Goal: Information Seeking & Learning: Learn about a topic

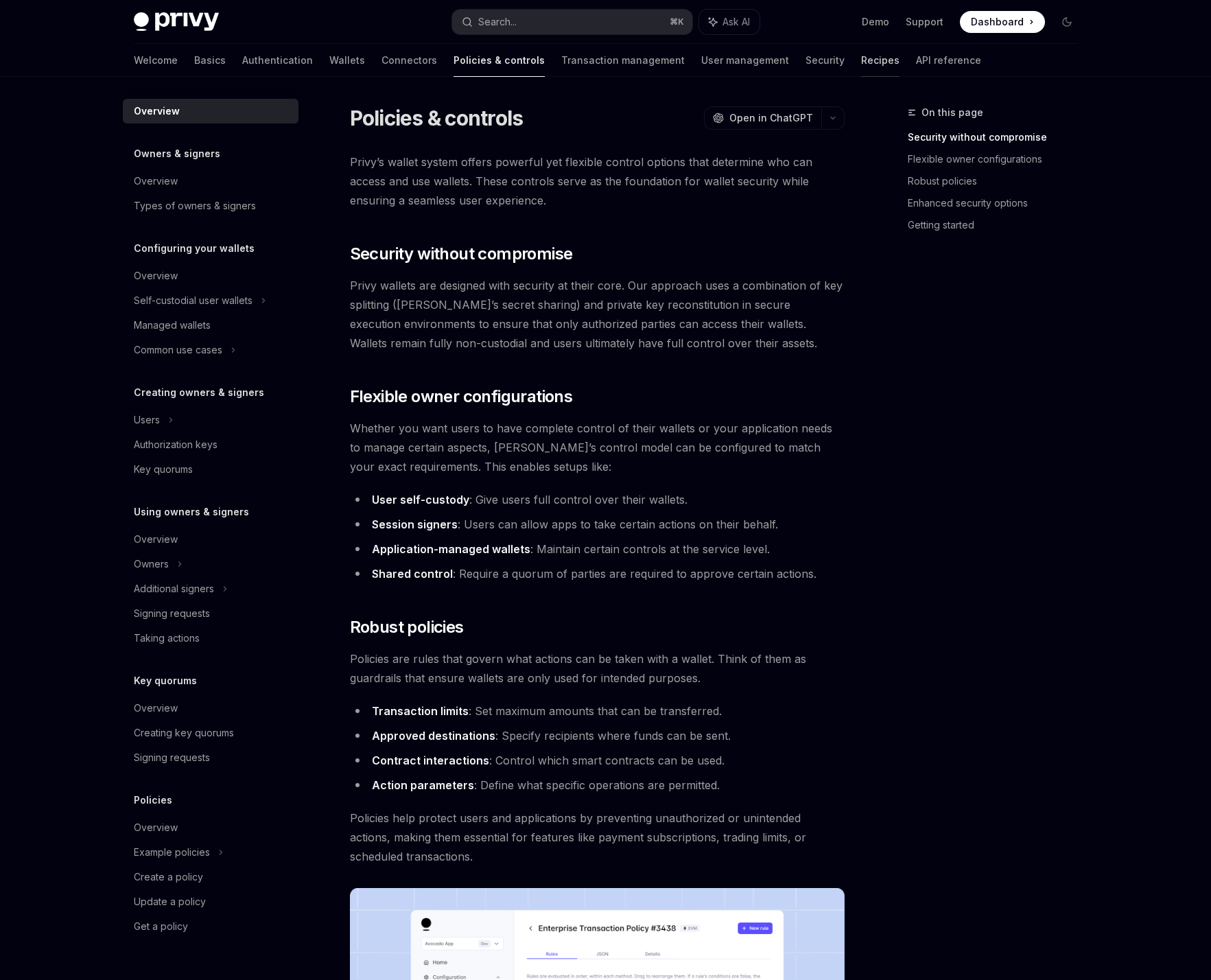
click at [861, 59] on link "Recipes" at bounding box center [880, 60] width 39 height 33
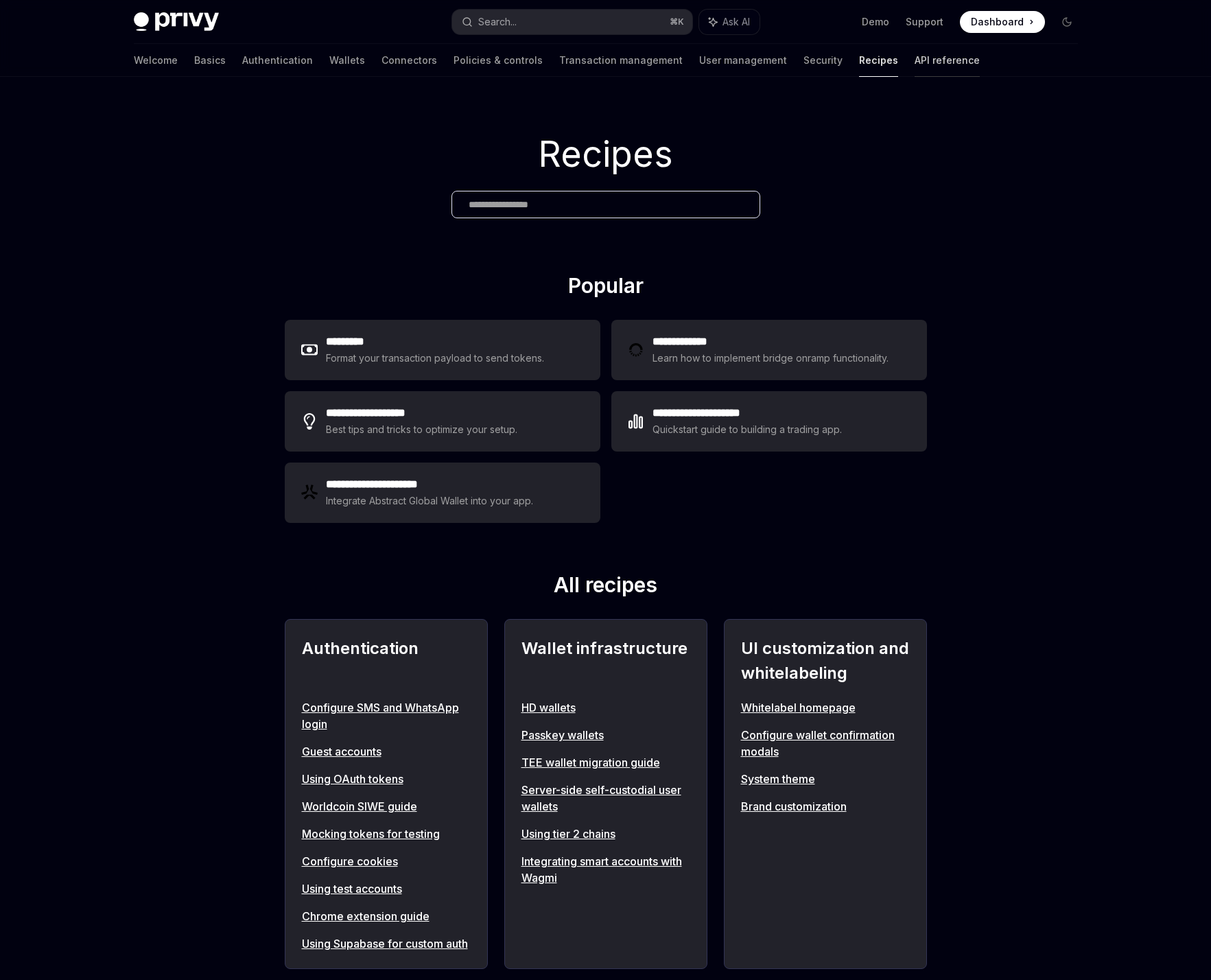
click at [915, 61] on link "API reference" at bounding box center [947, 60] width 65 height 33
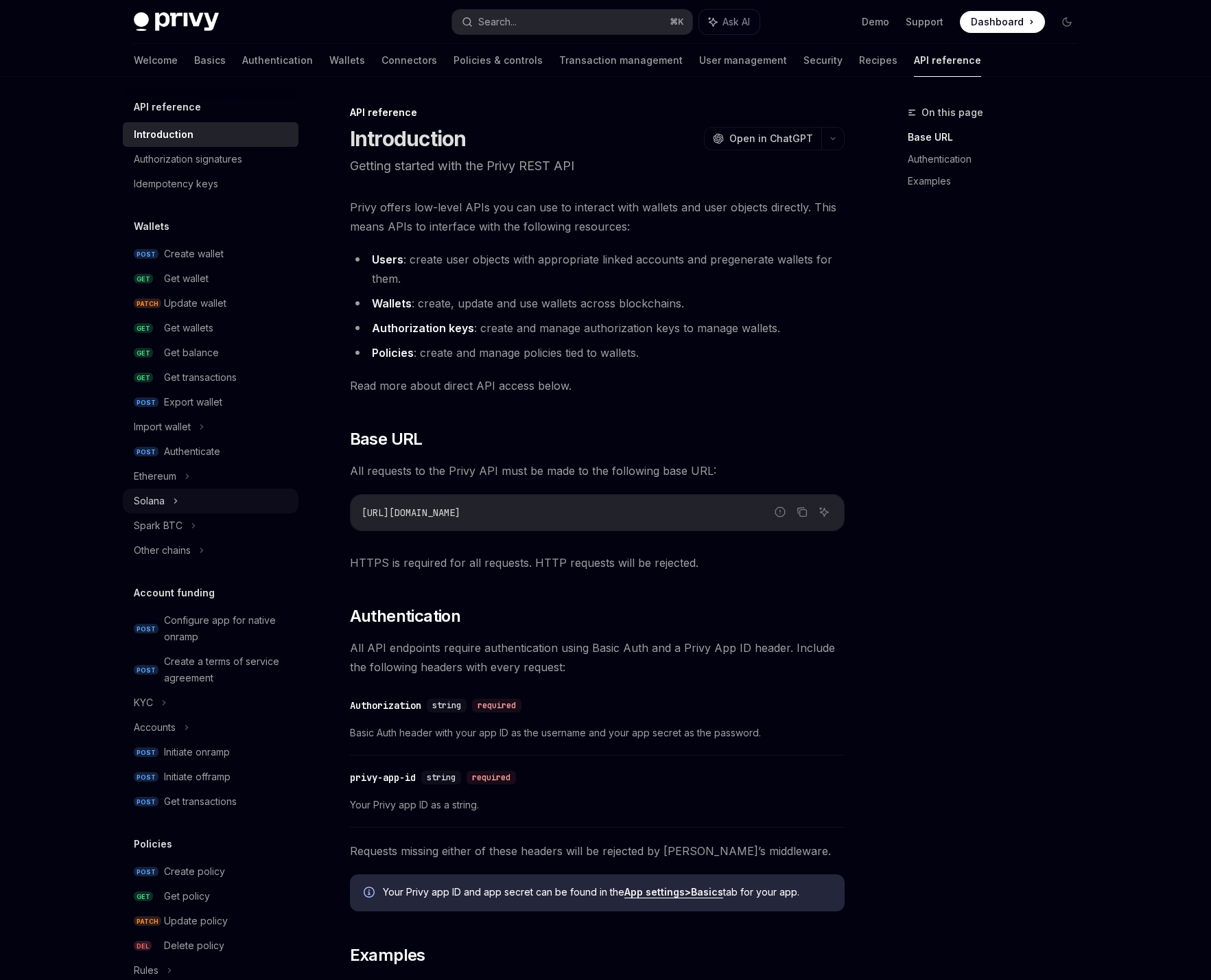
click at [241, 506] on div "Solana" at bounding box center [211, 501] width 176 height 24
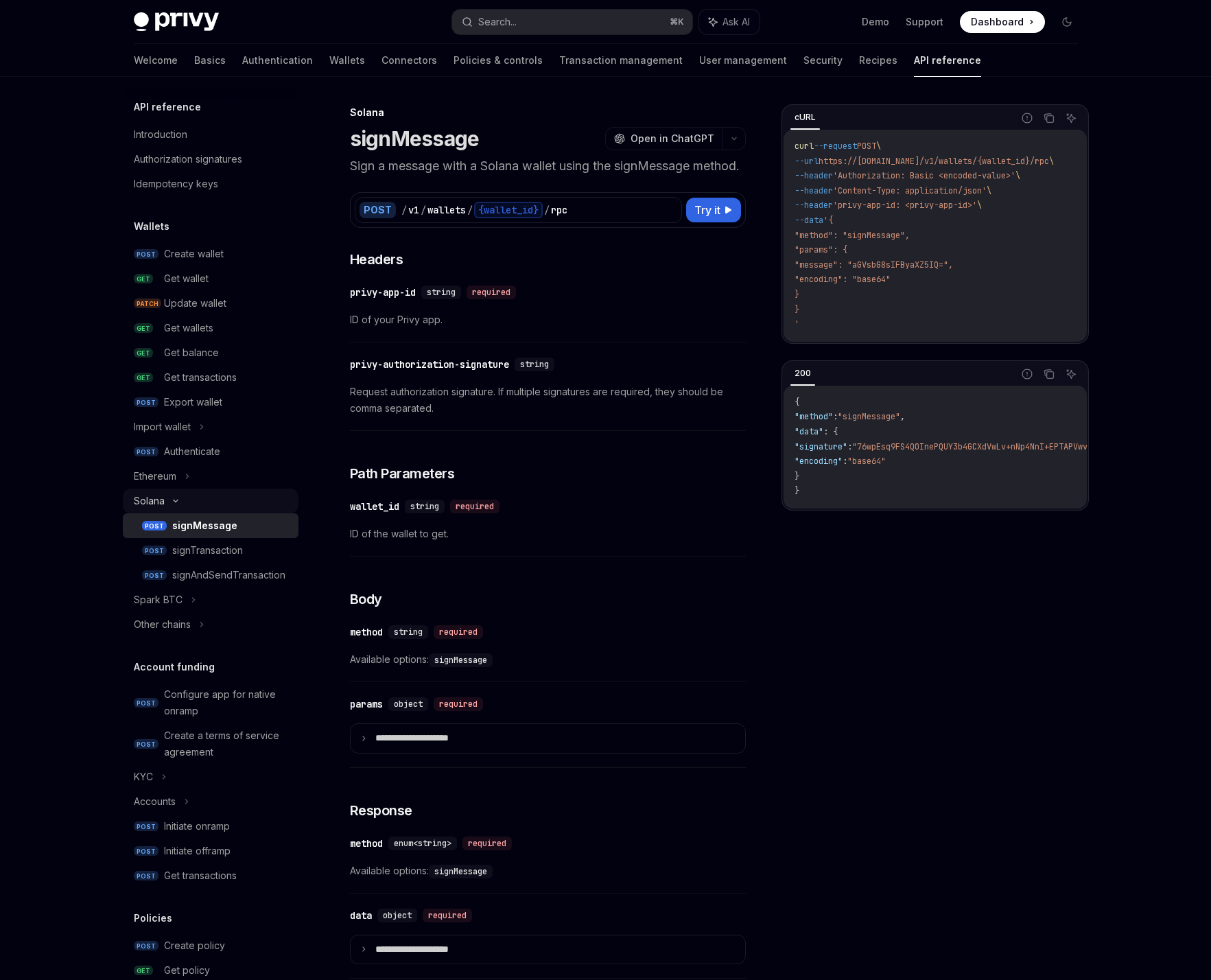
click at [260, 502] on div "Solana" at bounding box center [211, 501] width 176 height 24
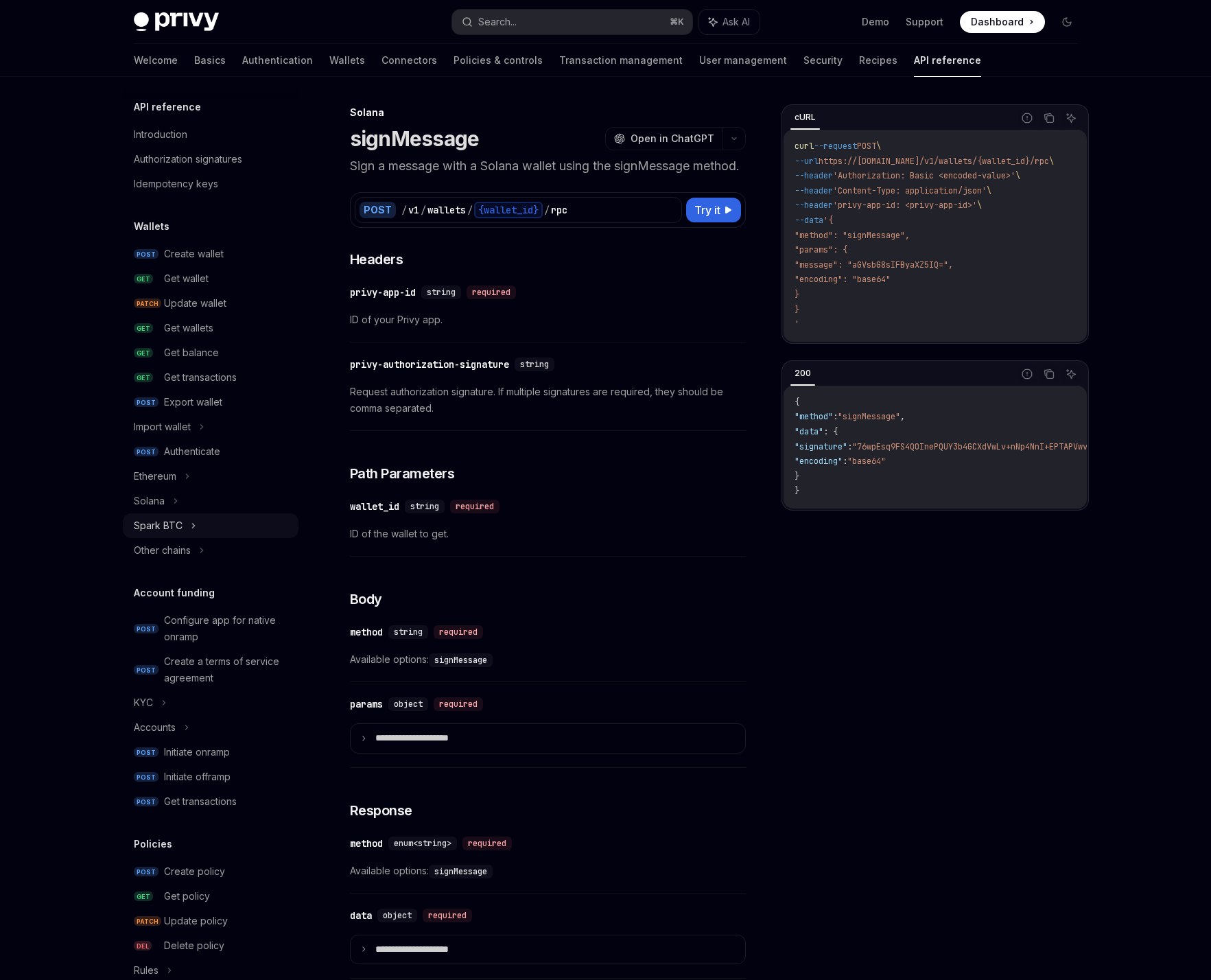
click at [253, 526] on div "Spark BTC" at bounding box center [211, 525] width 176 height 24
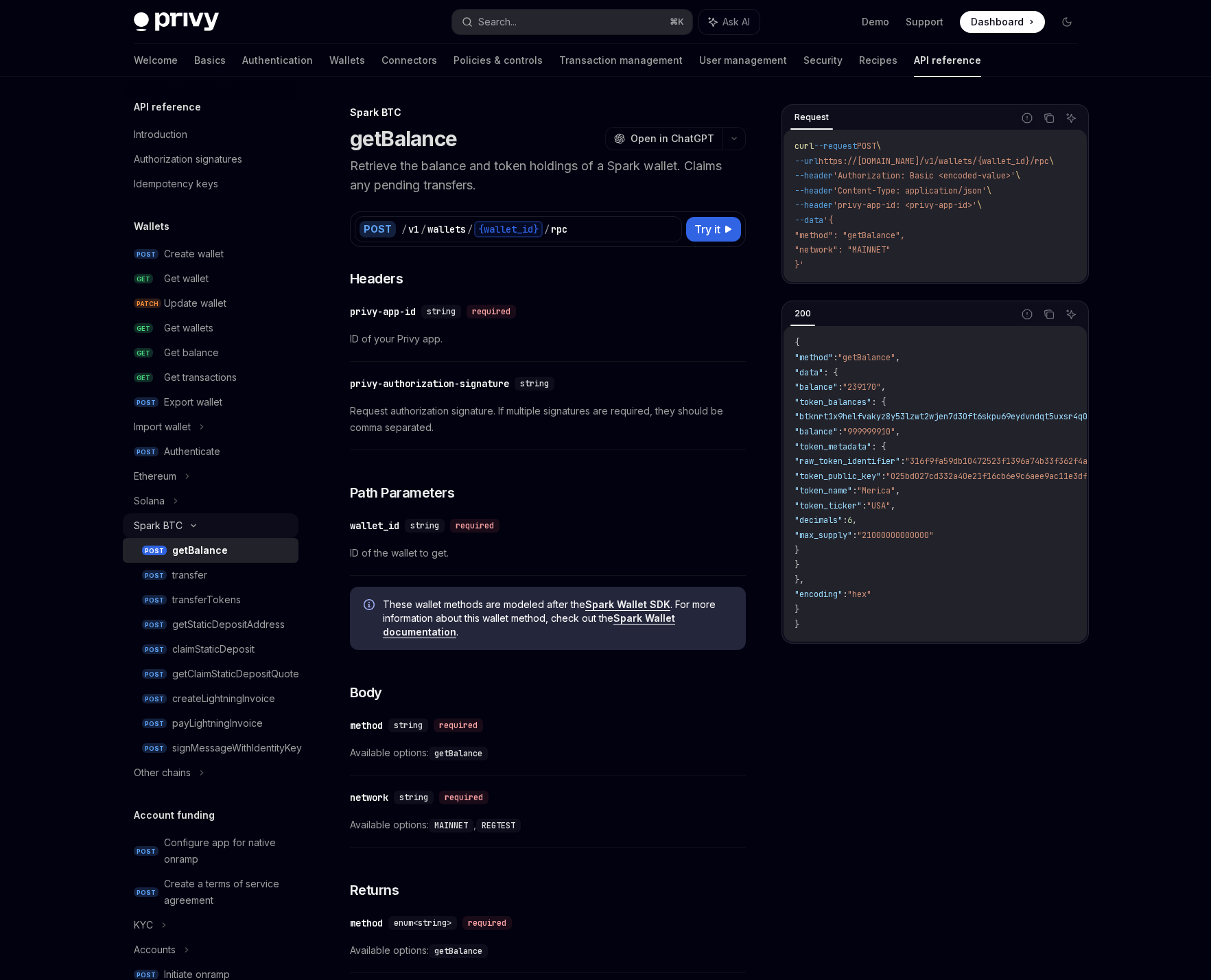
click at [236, 535] on div "Spark BTC" at bounding box center [211, 525] width 176 height 24
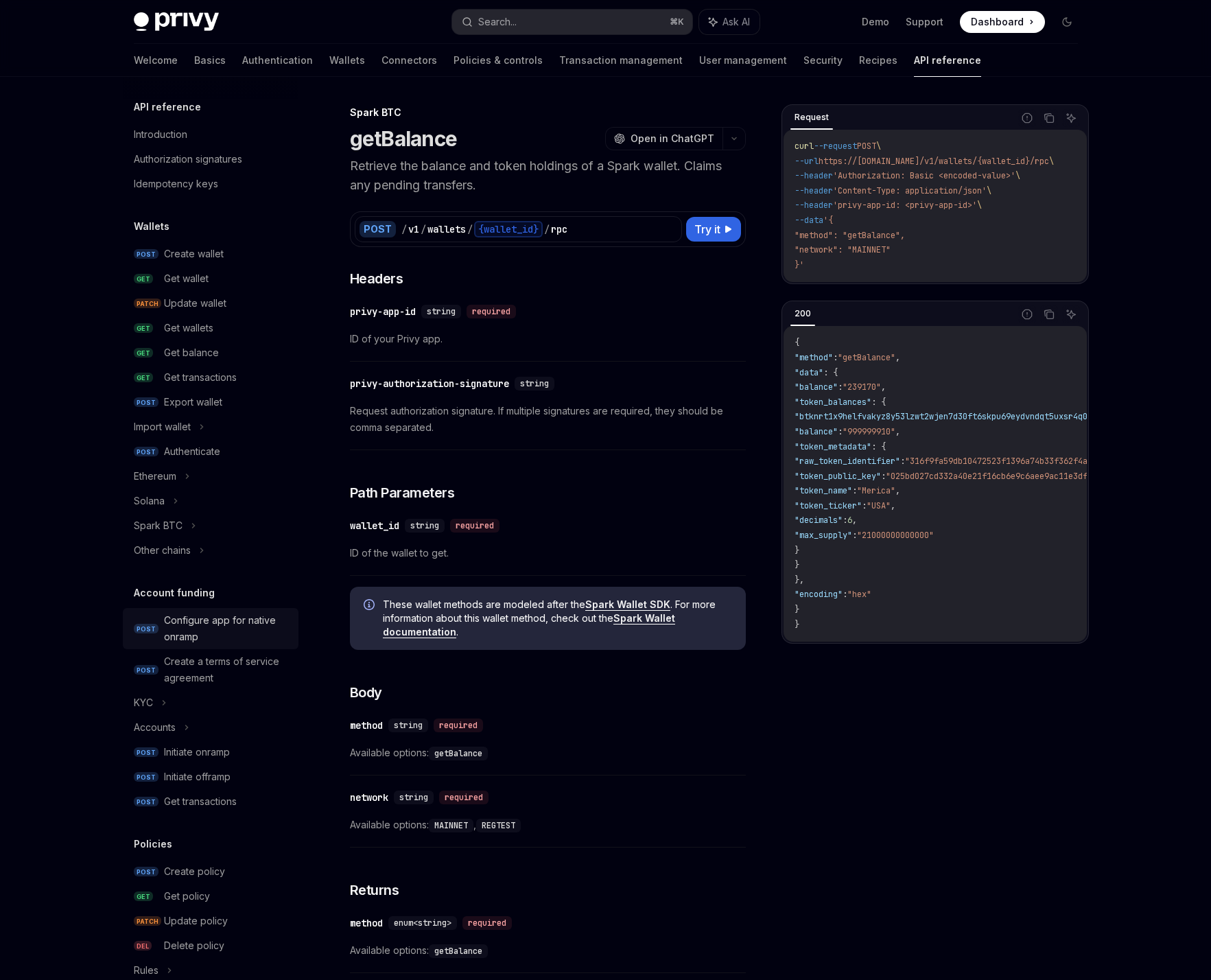
click at [258, 636] on div "Configure app for native onramp" at bounding box center [227, 628] width 126 height 33
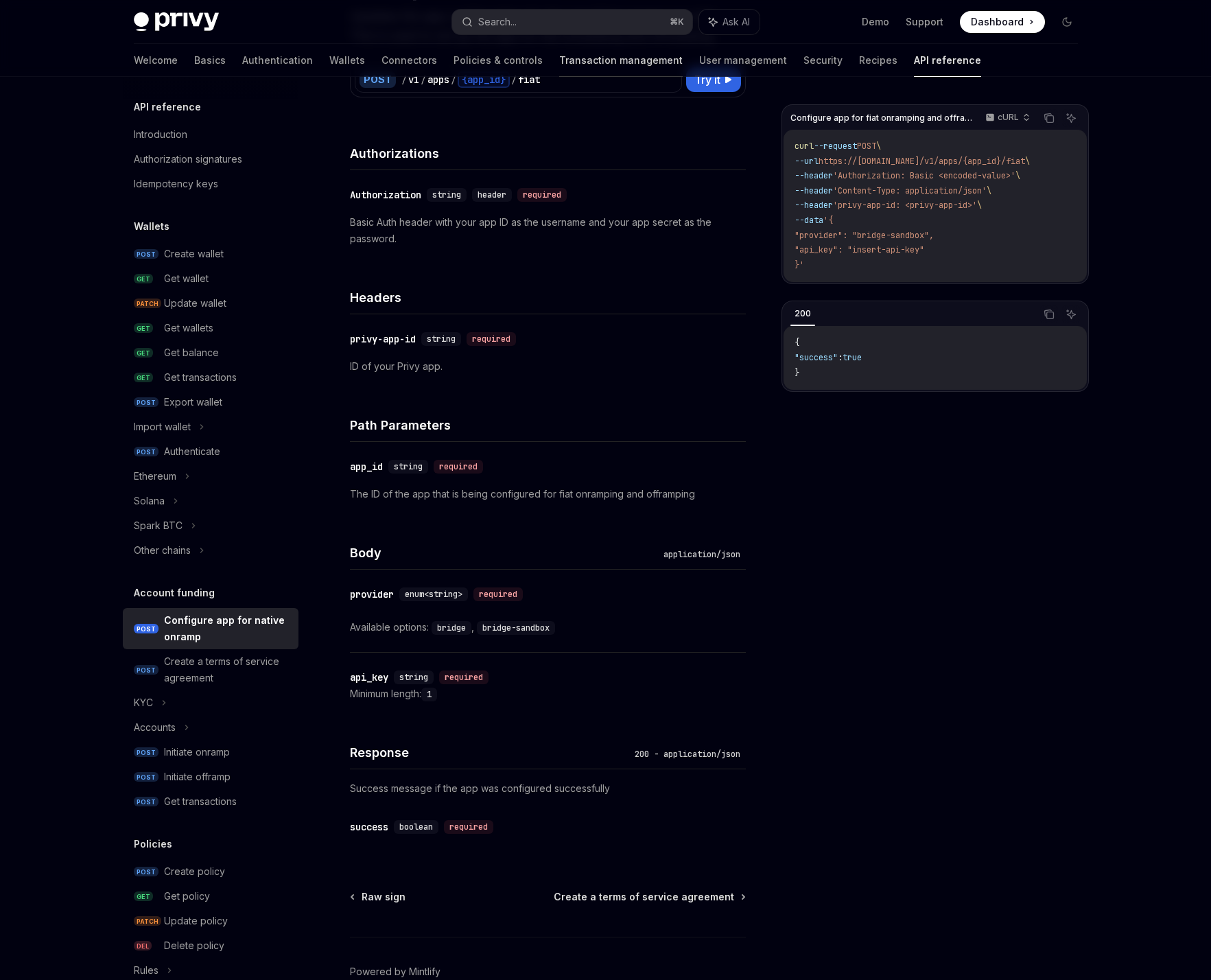
click at [579, 68] on link "Transaction management" at bounding box center [621, 60] width 123 height 33
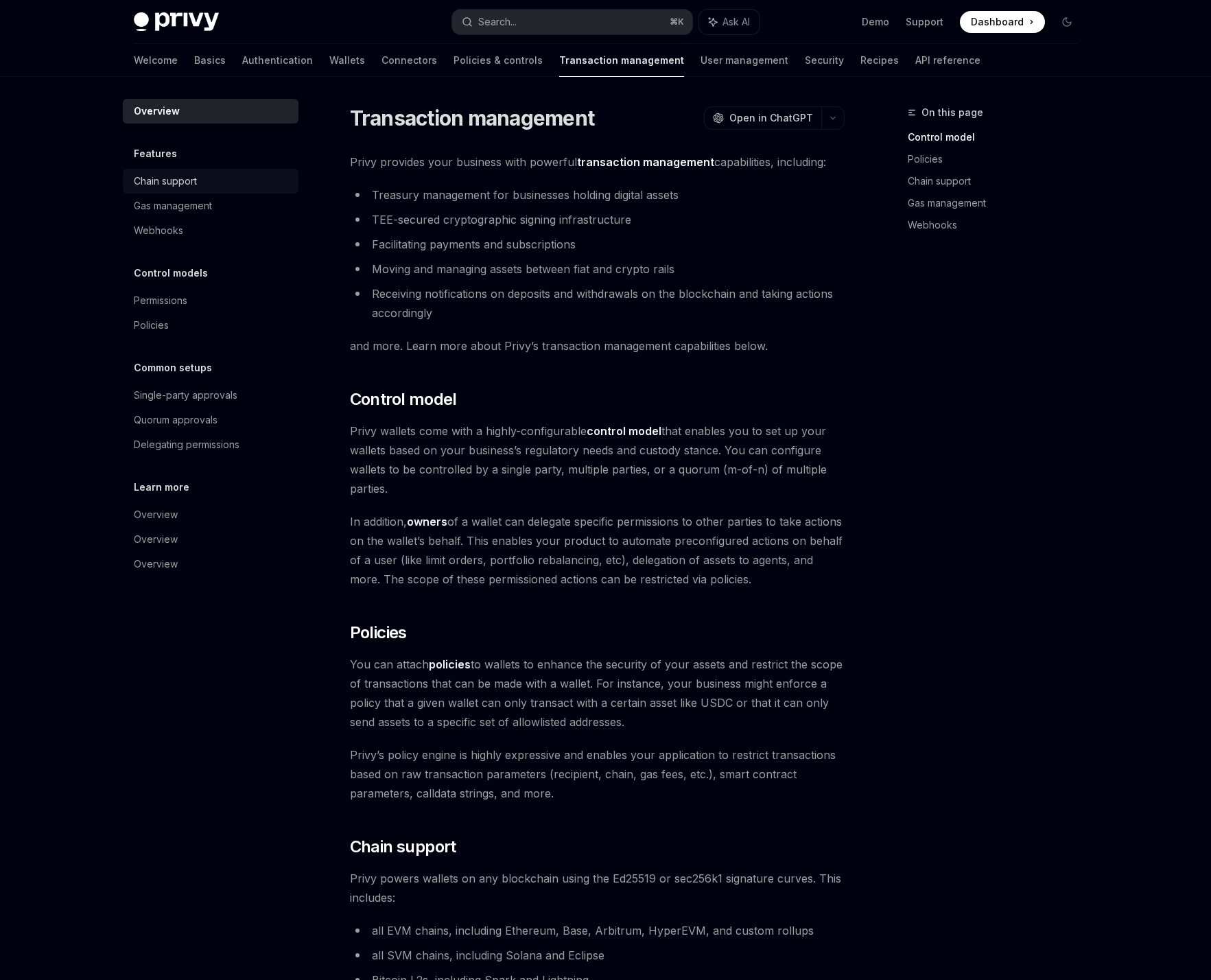
click at [225, 175] on div "Chain support" at bounding box center [212, 181] width 157 height 17
type textarea "*"
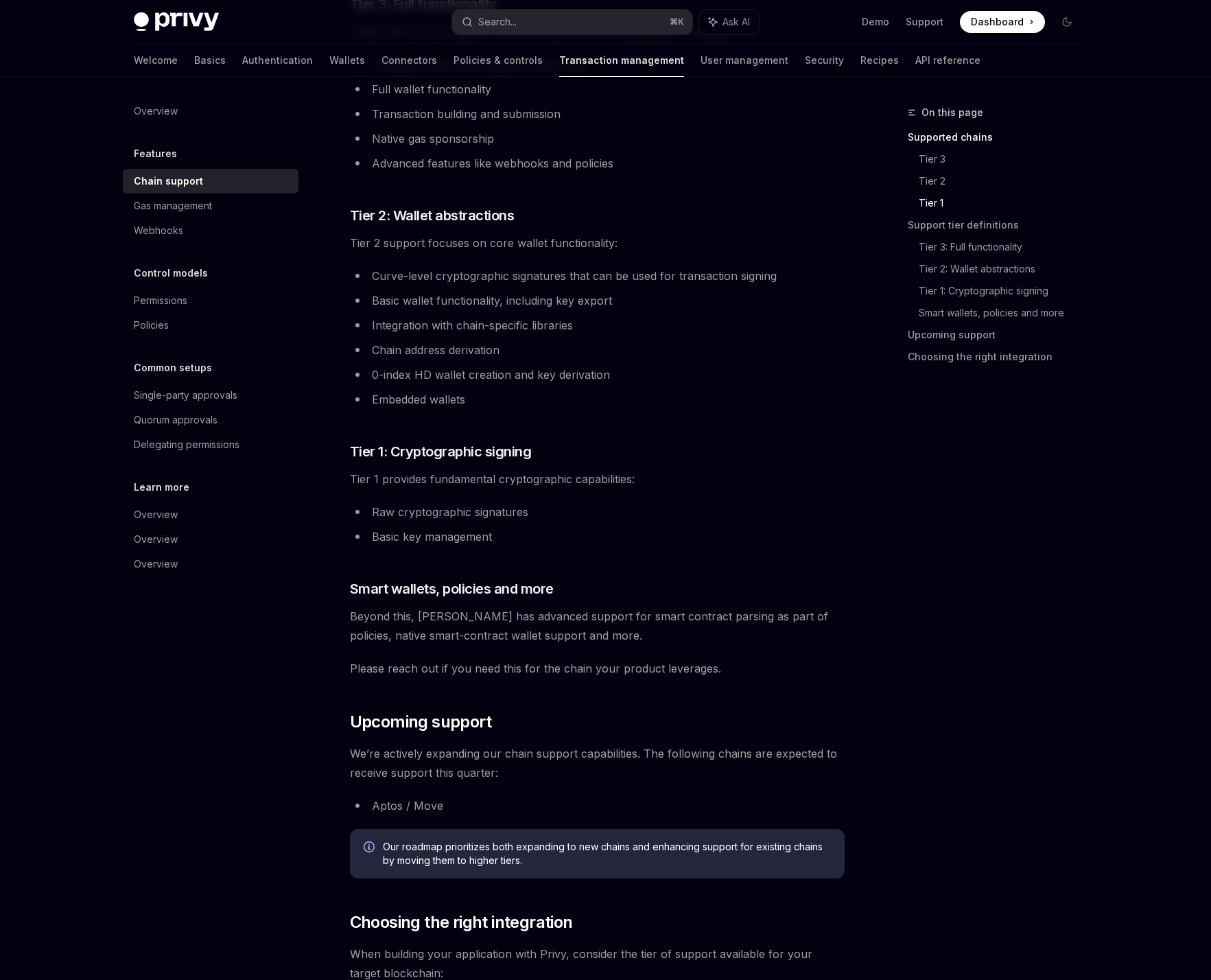
scroll to position [652, 0]
